Goal: Transaction & Acquisition: Download file/media

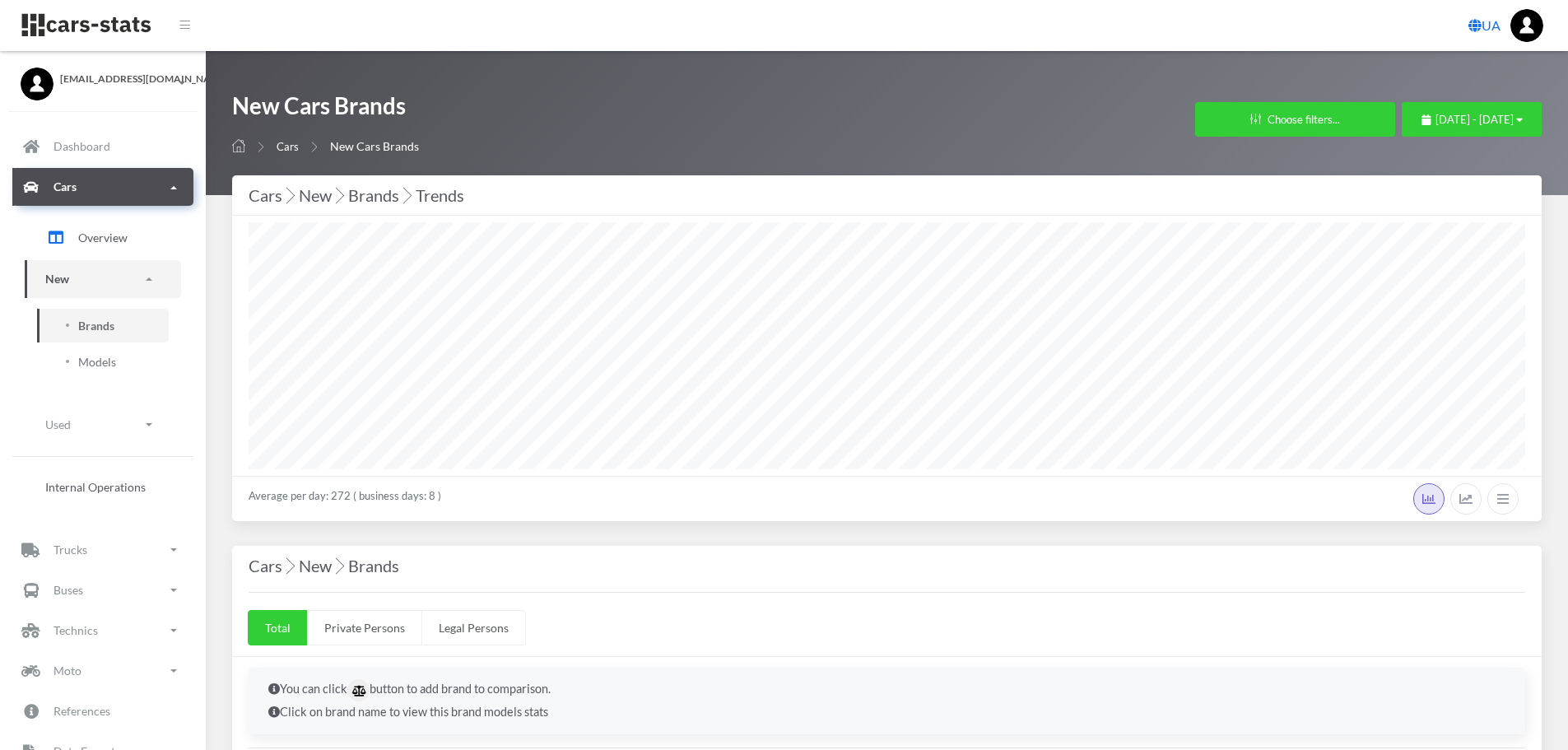
select select "25"
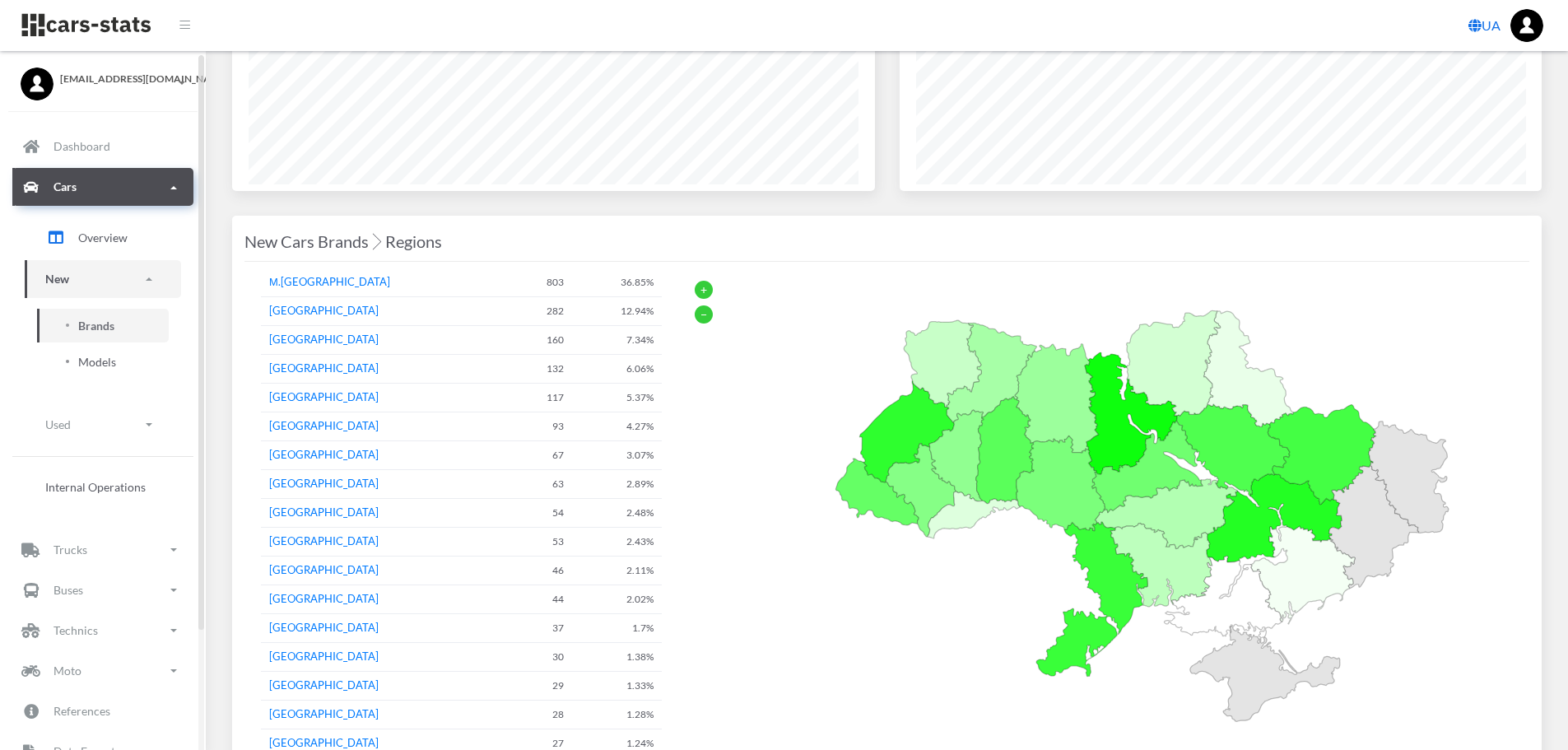
click at [88, 371] on link "Models" at bounding box center [103, 361] width 132 height 34
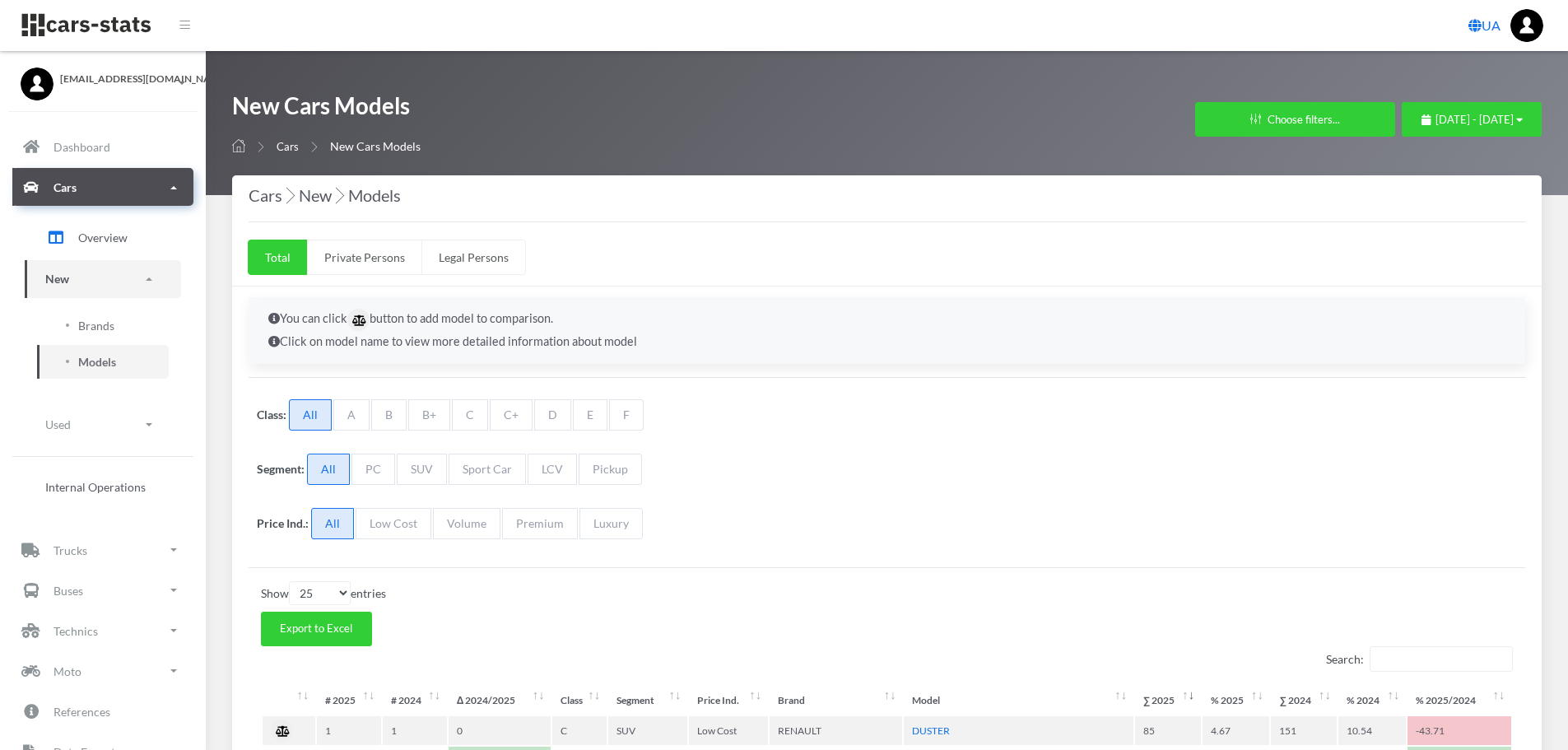
select select "25"
click at [104, 333] on span "Brands" at bounding box center [96, 326] width 36 height 17
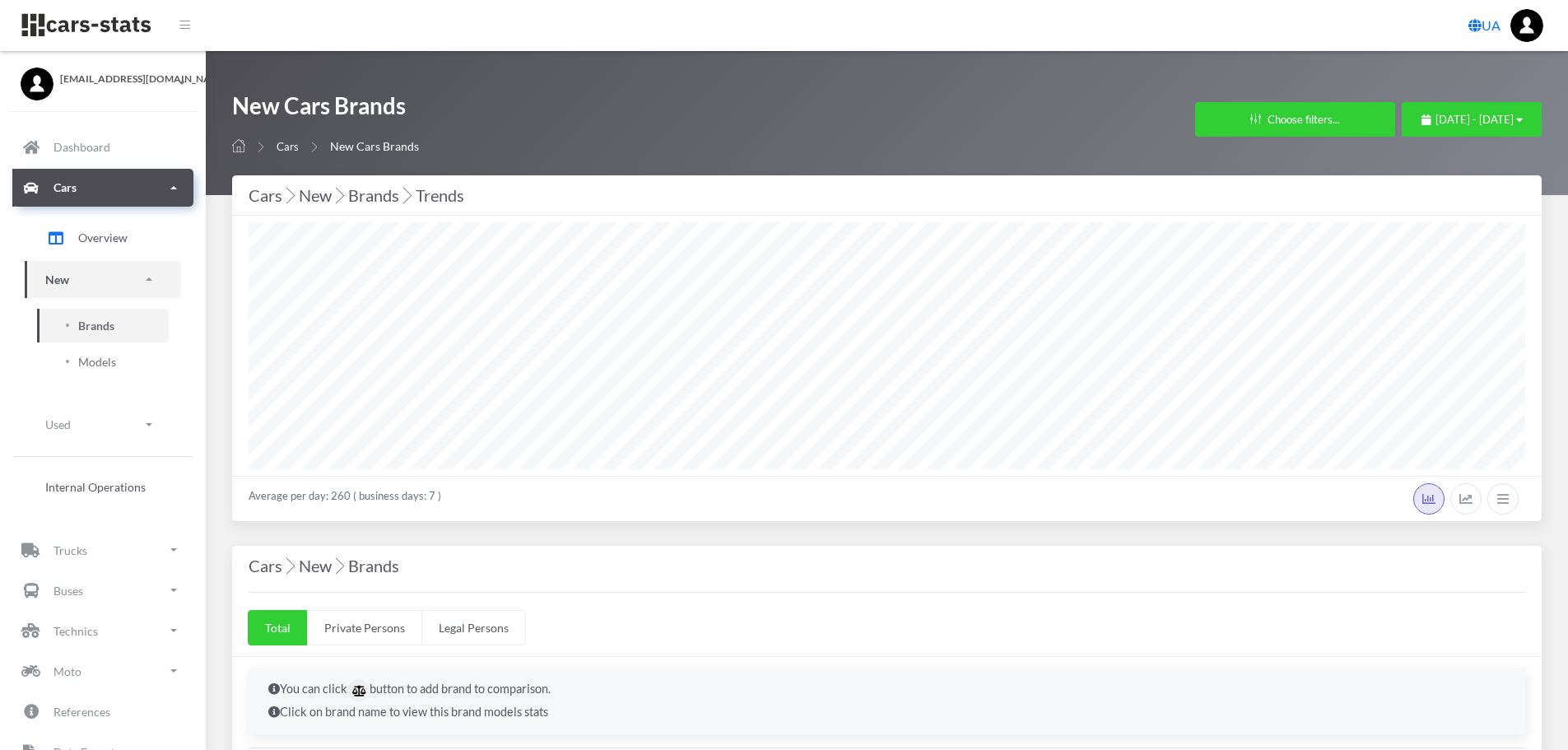
select select "25"
click at [1439, 122] on span "September 1, 2025 - September 9, 2025" at bounding box center [1475, 119] width 78 height 13
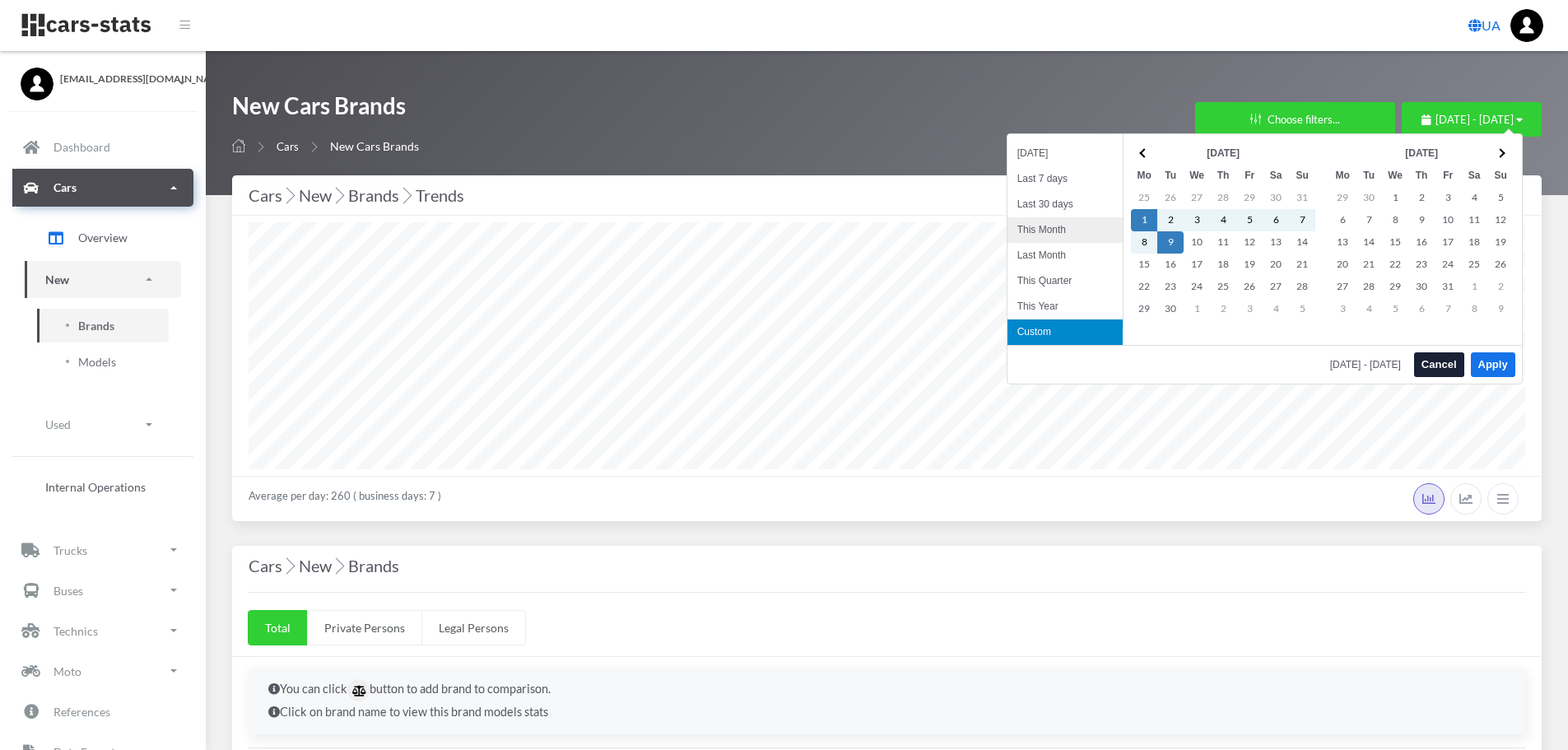
click at [1054, 226] on li "This Month" at bounding box center [1065, 229] width 115 height 25
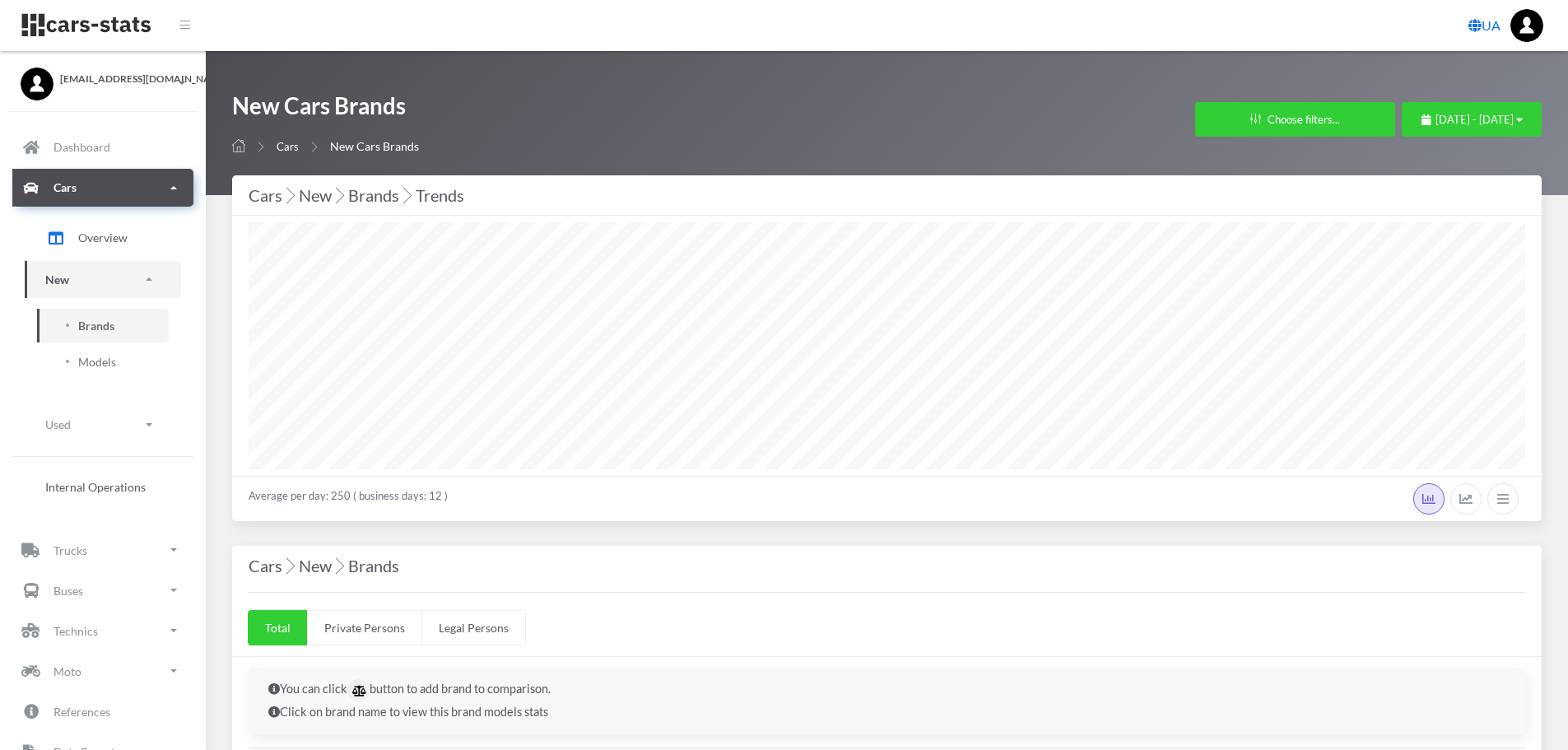
select select "25"
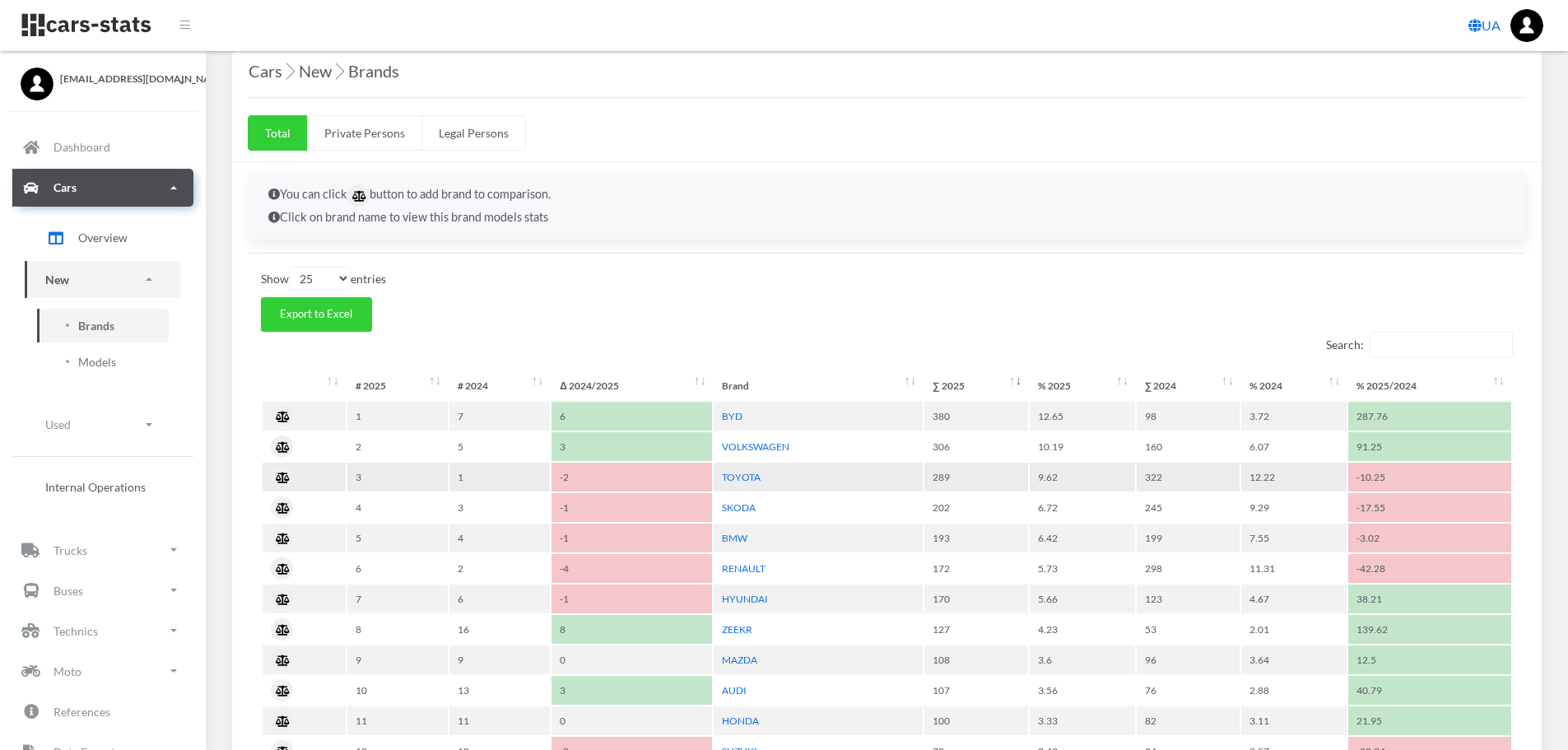
scroll to position [494, 0]
click at [327, 305] on button "Export to Excel" at bounding box center [317, 315] width 111 height 35
click at [86, 355] on span "Models" at bounding box center [97, 362] width 38 height 17
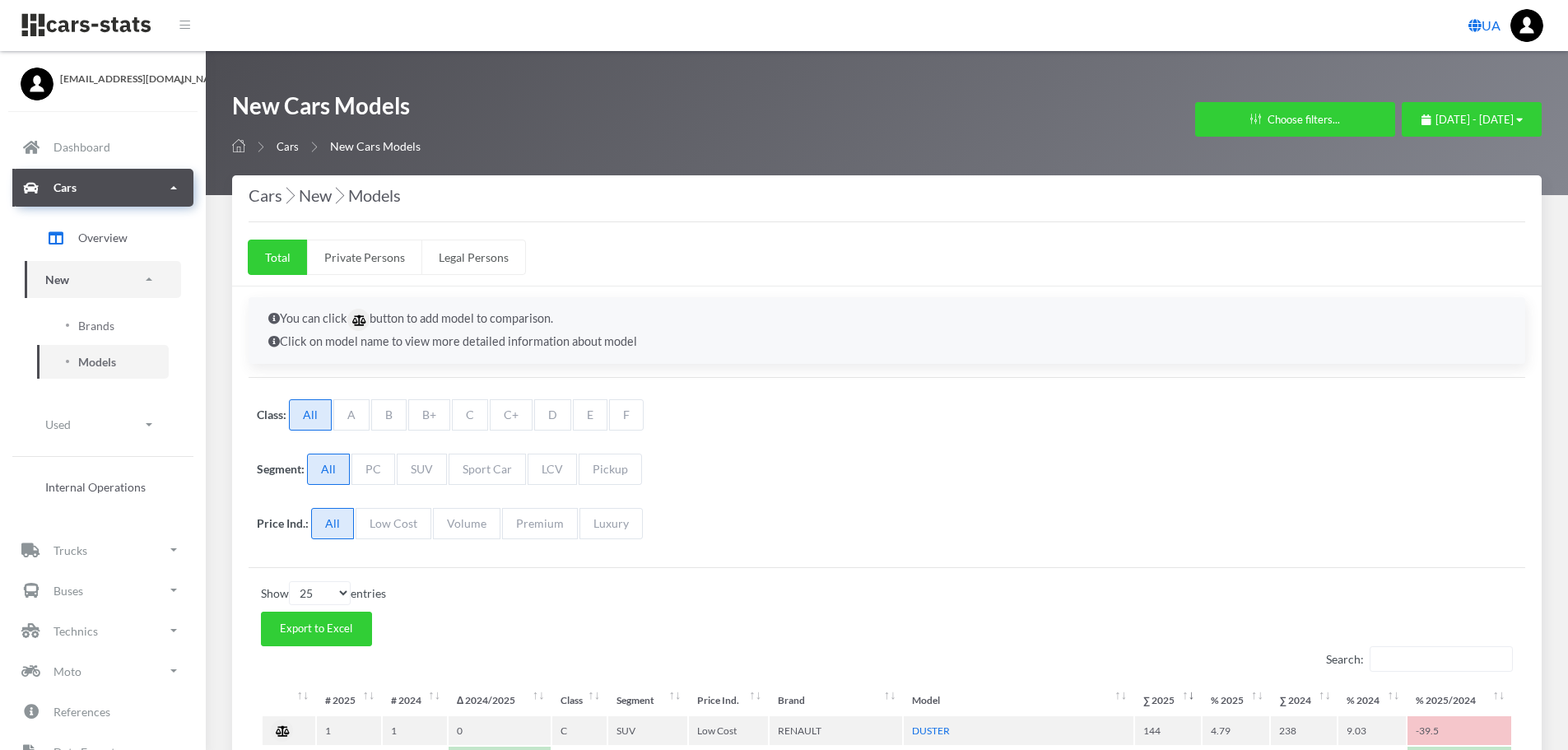
select select "25"
click at [307, 639] on button "Export to Excel" at bounding box center [317, 628] width 111 height 35
click at [103, 326] on span "Brands" at bounding box center [96, 326] width 36 height 17
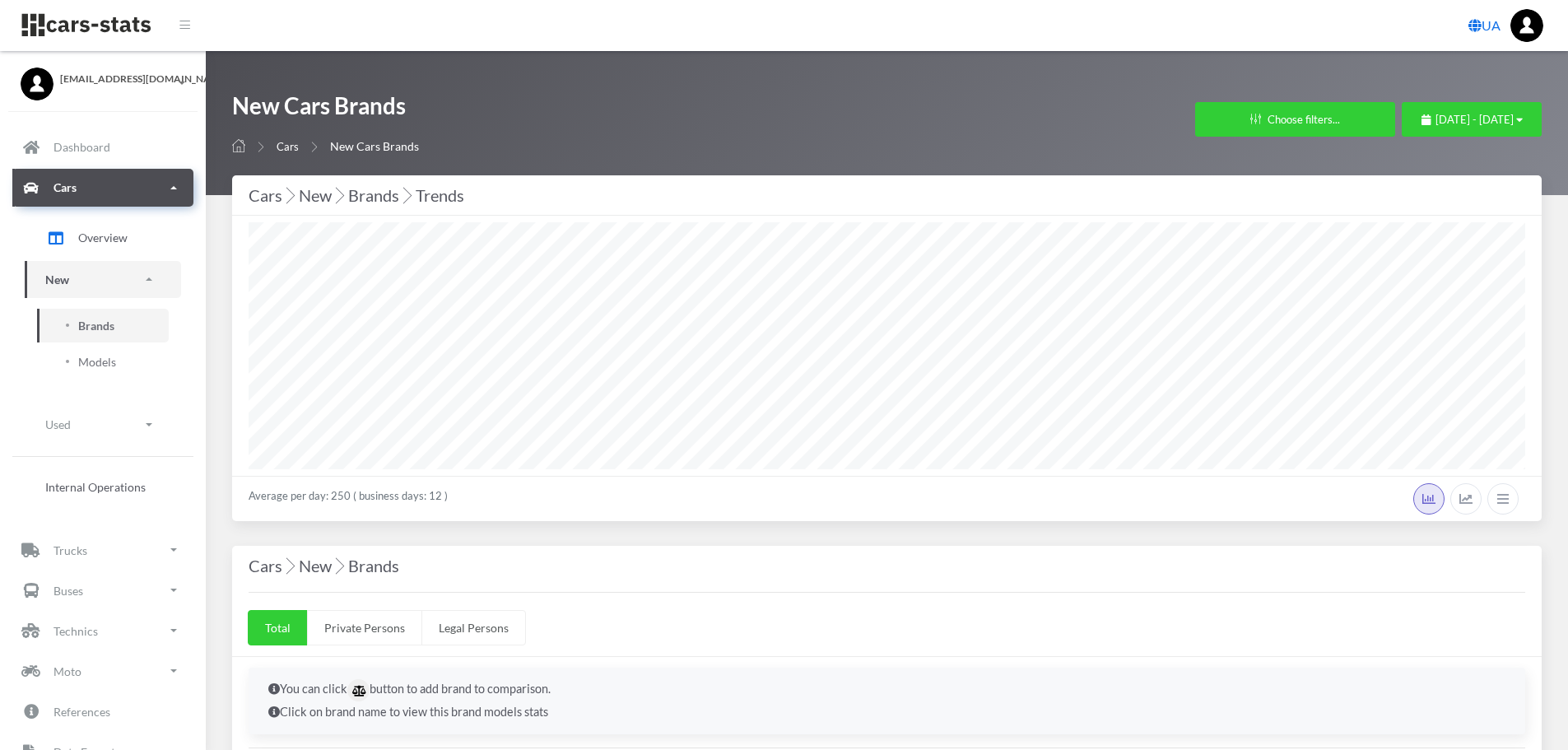
select select "25"
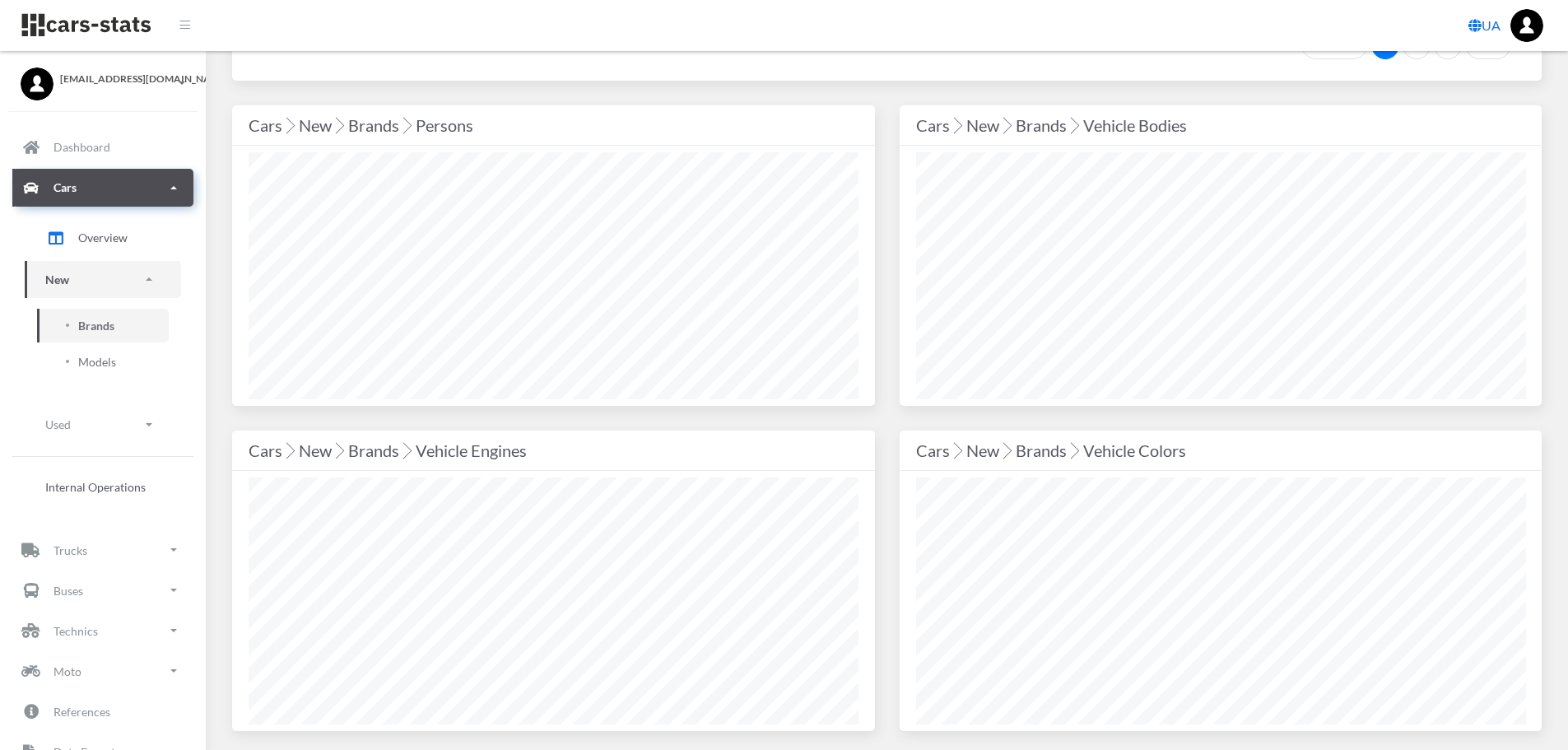
scroll to position [1728, 0]
